Goal: Information Seeking & Learning: Learn about a topic

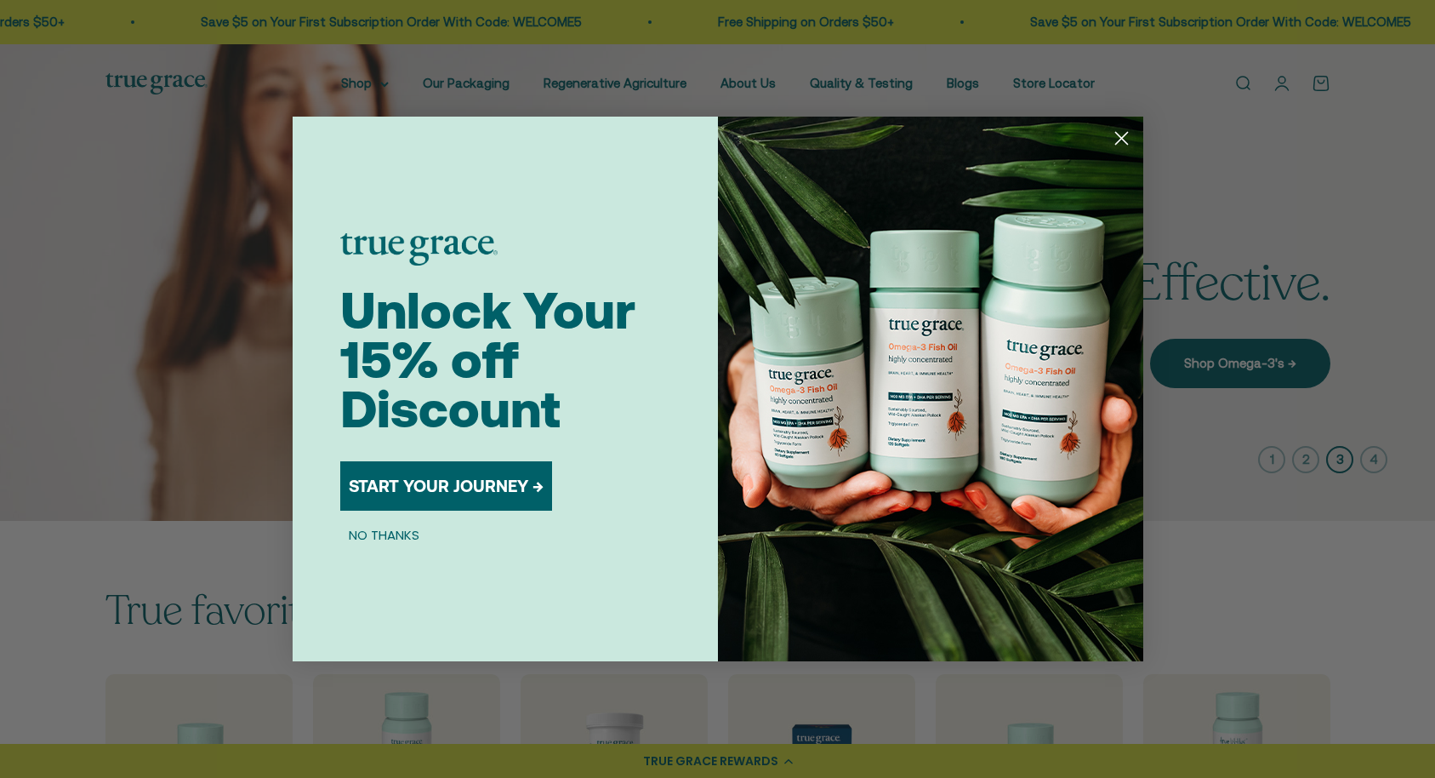
click at [1127, 138] on circle "Close dialog" at bounding box center [1121, 138] width 28 height 28
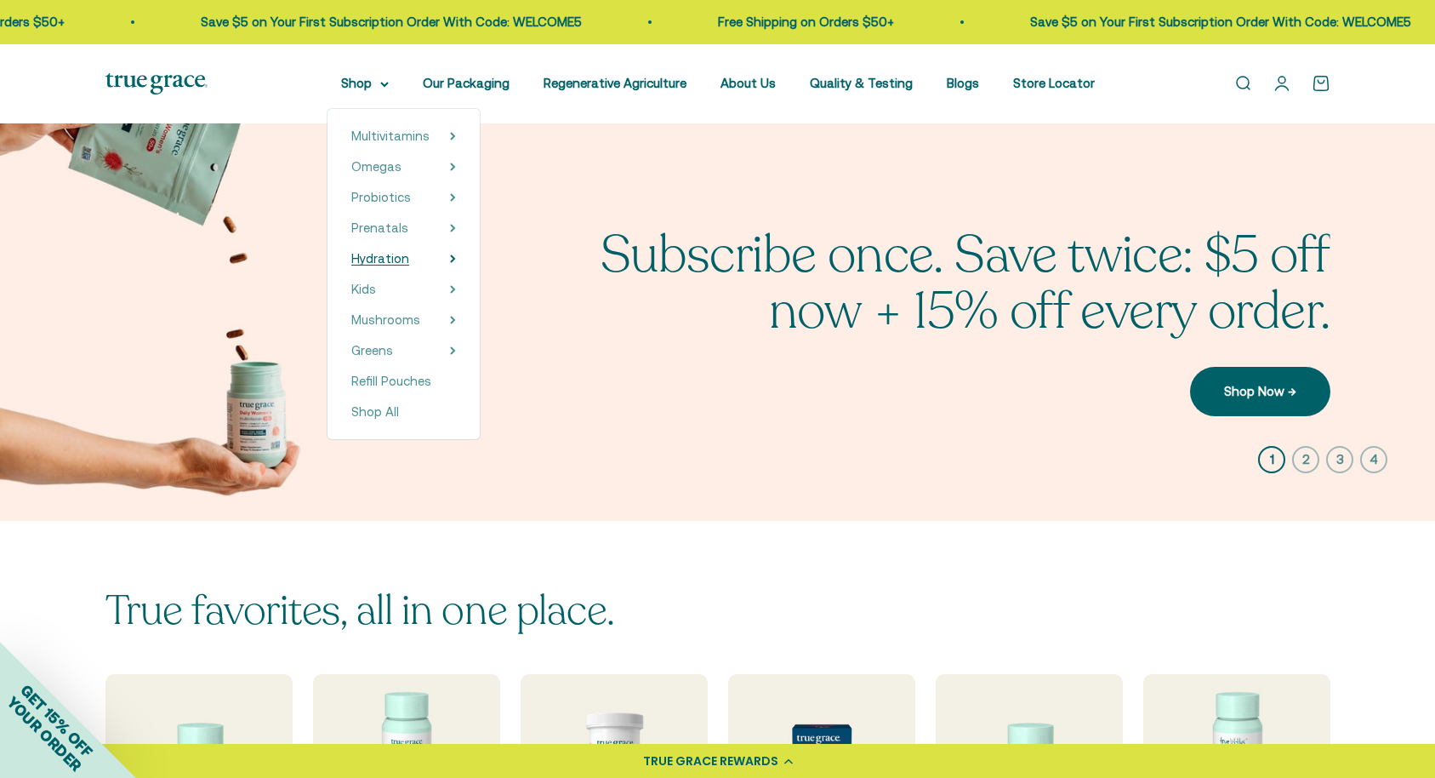
click at [381, 258] on span "Hydration" at bounding box center [380, 258] width 58 height 14
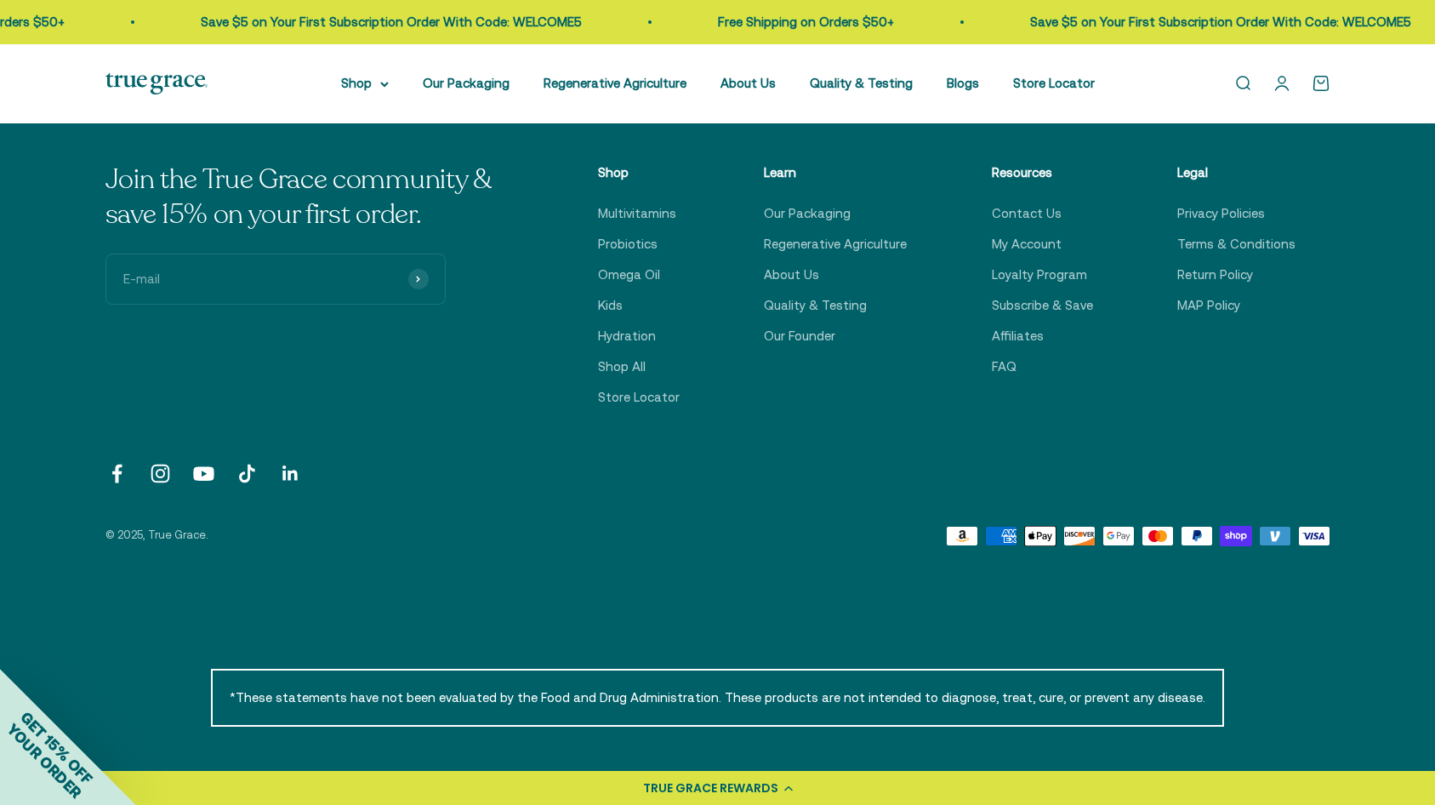
scroll to position [761, 0]
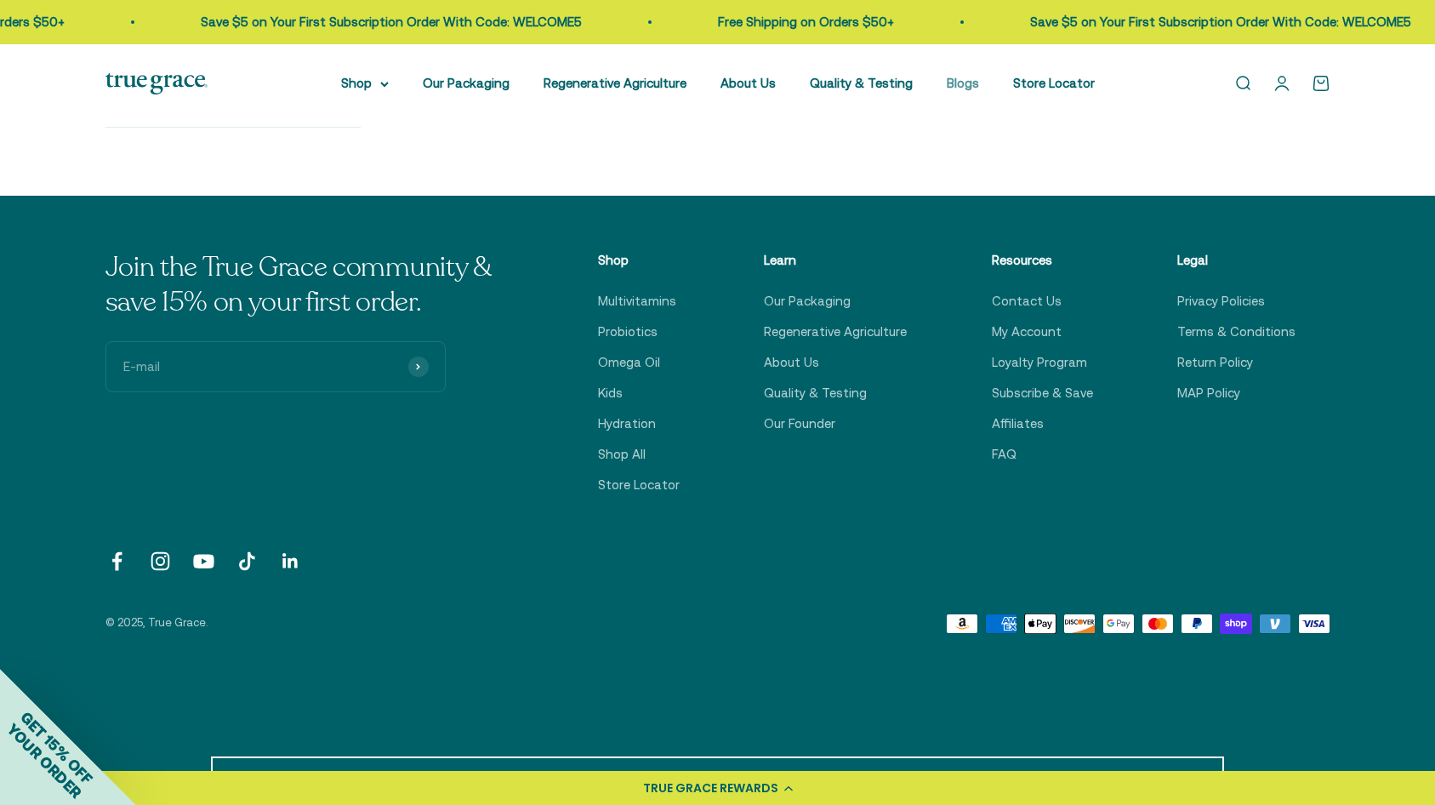
click at [958, 83] on link "Blogs" at bounding box center [963, 83] width 32 height 14
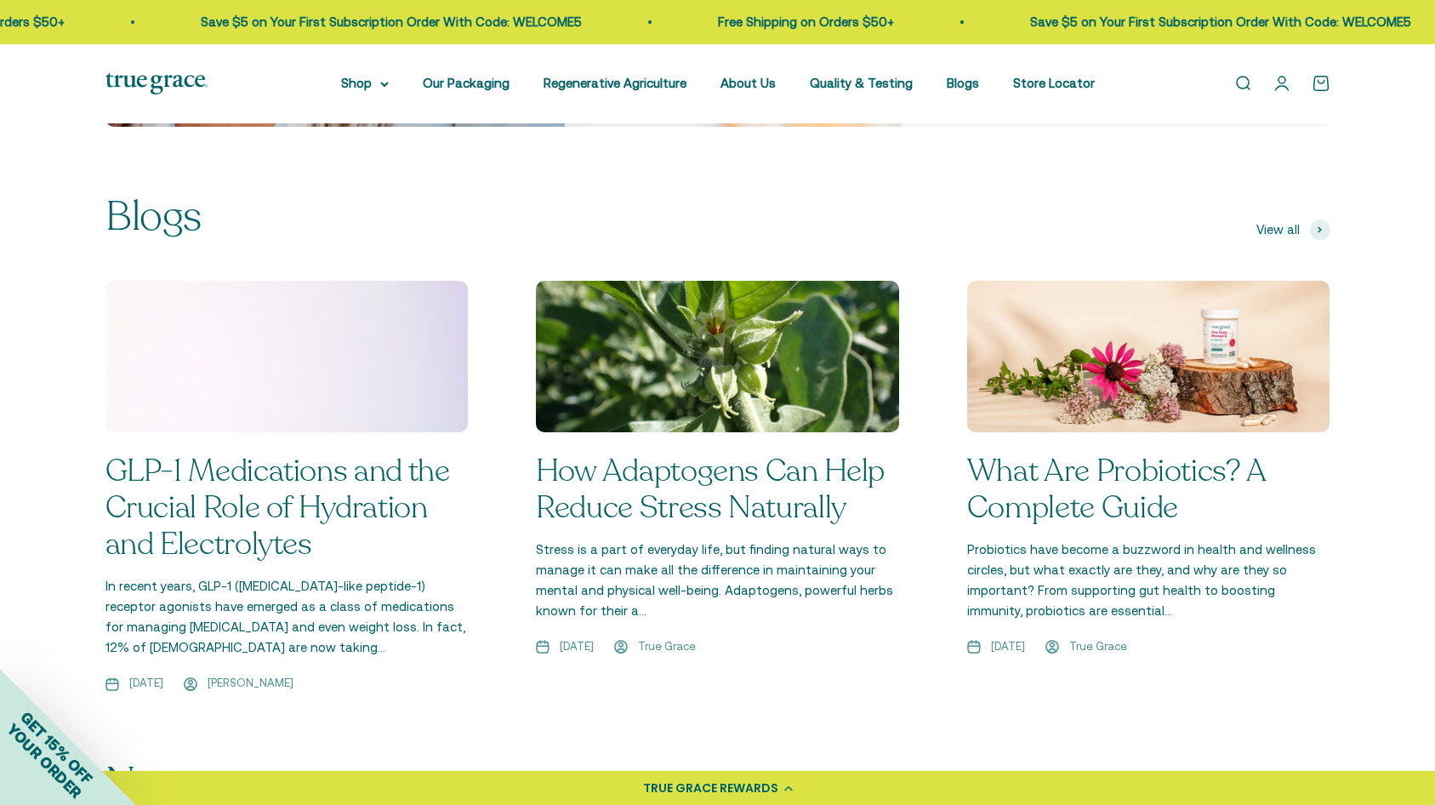
scroll to position [1333, 0]
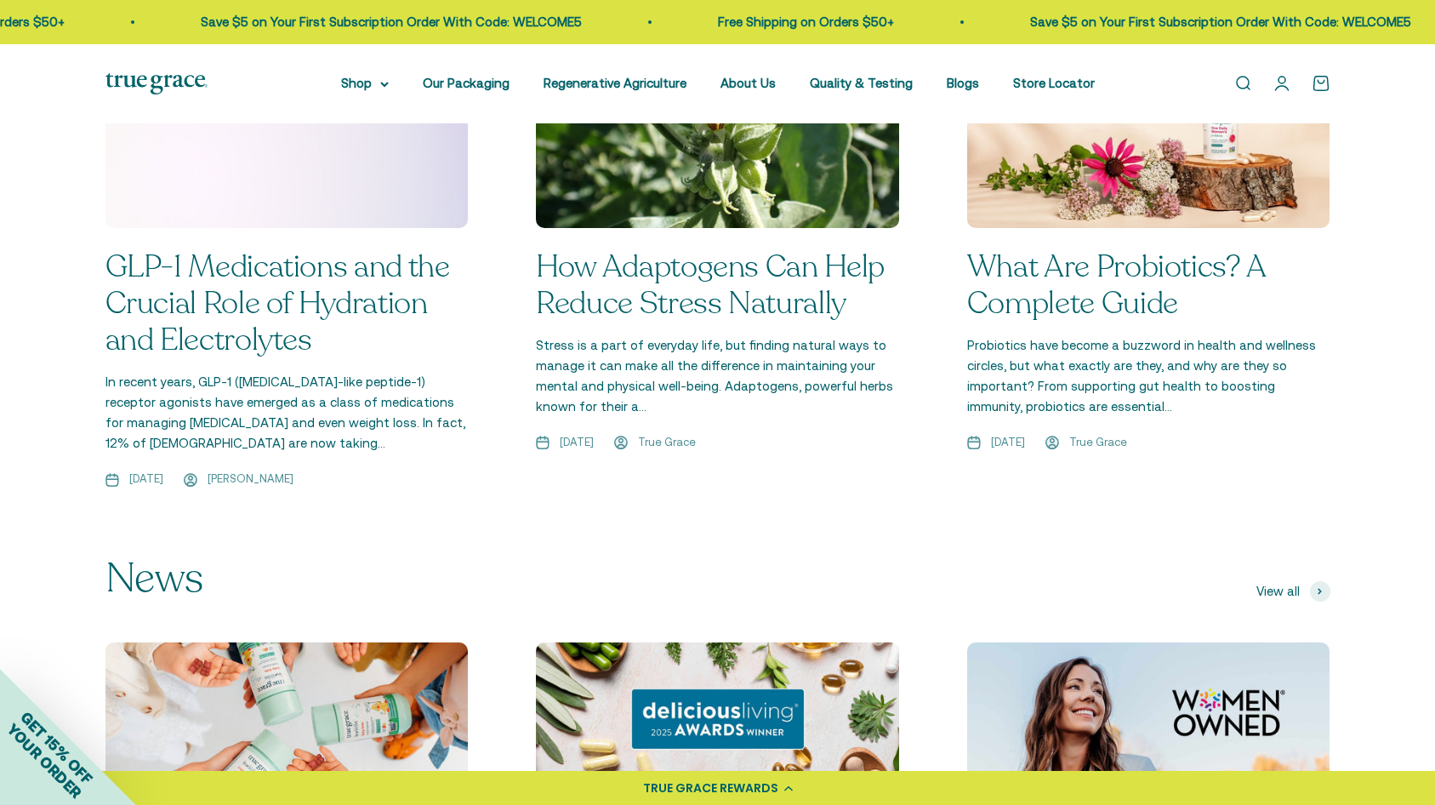
click at [997, 266] on link "What Are Probiotics? A Complete Guide" at bounding box center [1116, 285] width 299 height 78
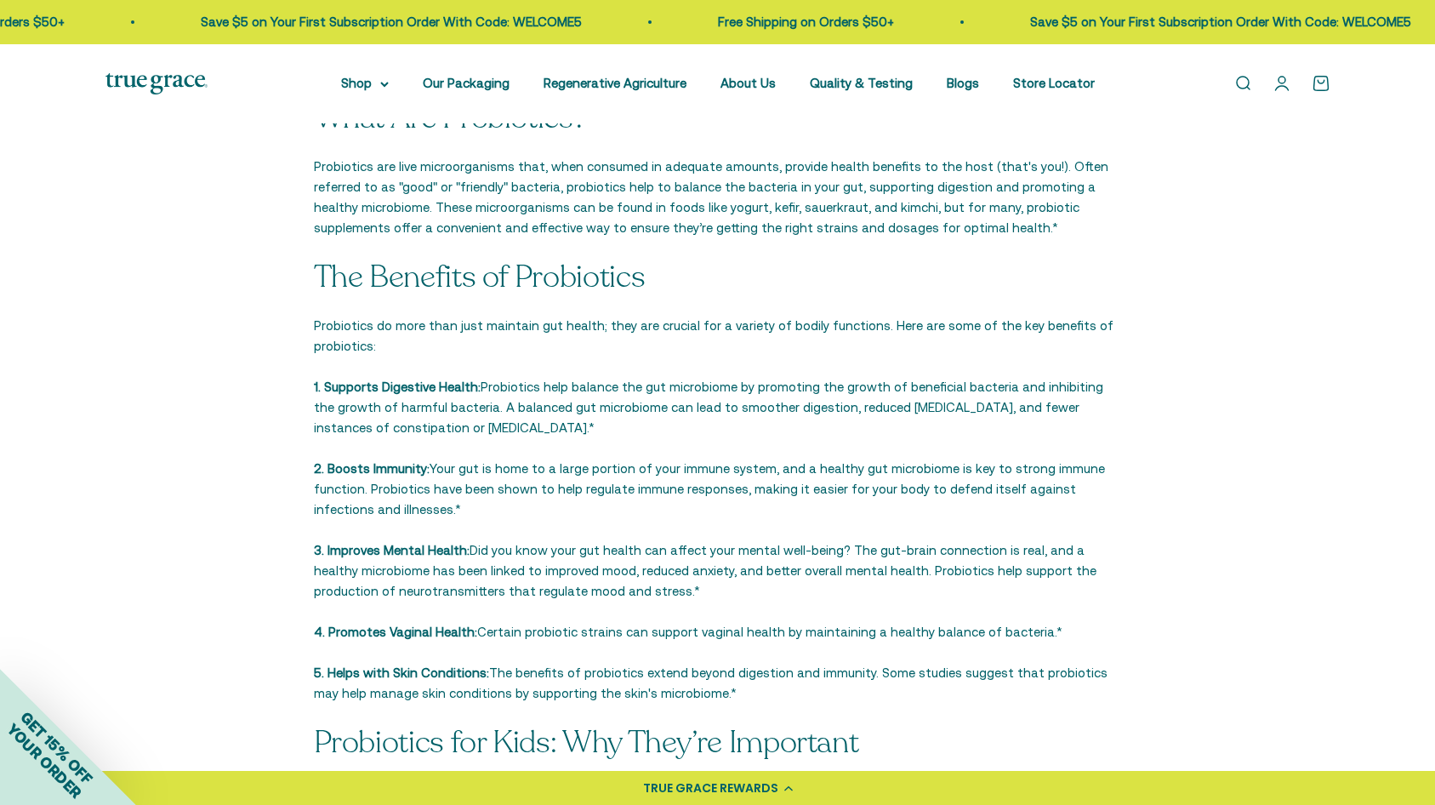
scroll to position [853, 0]
